Goal: Find specific page/section: Find specific page/section

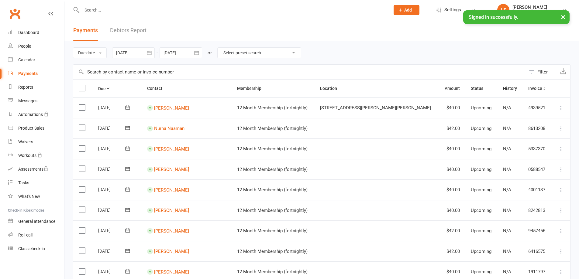
click at [87, 3] on div at bounding box center [229, 10] width 313 height 20
click at [101, 13] on input "text" at bounding box center [233, 10] width 306 height 9
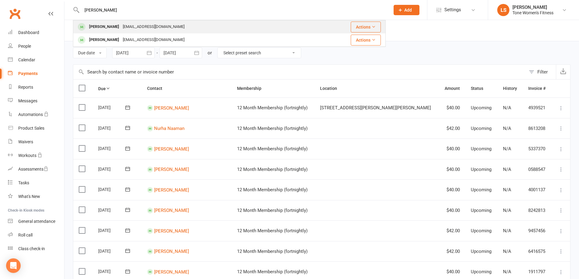
type input "[PERSON_NAME]"
click at [113, 26] on div "[PERSON_NAME]" at bounding box center [104, 26] width 34 height 9
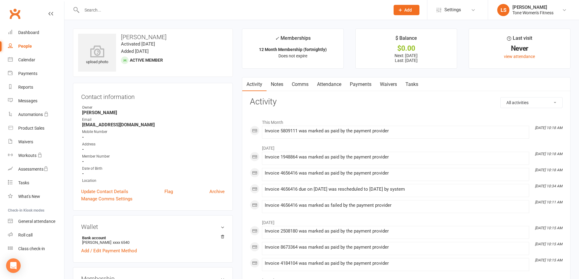
click at [355, 83] on link "Payments" at bounding box center [360, 84] width 30 height 14
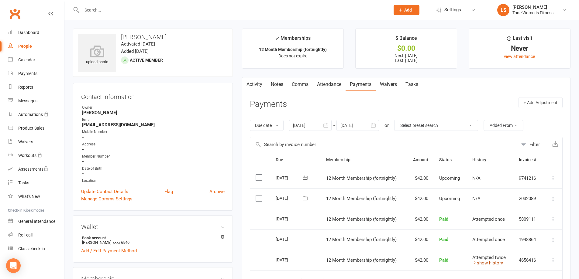
click at [485, 264] on link "show history" at bounding box center [487, 262] width 31 height 5
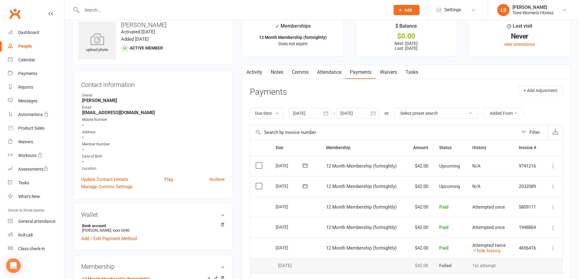
scroll to position [24, 0]
